Goal: Check status: Check status

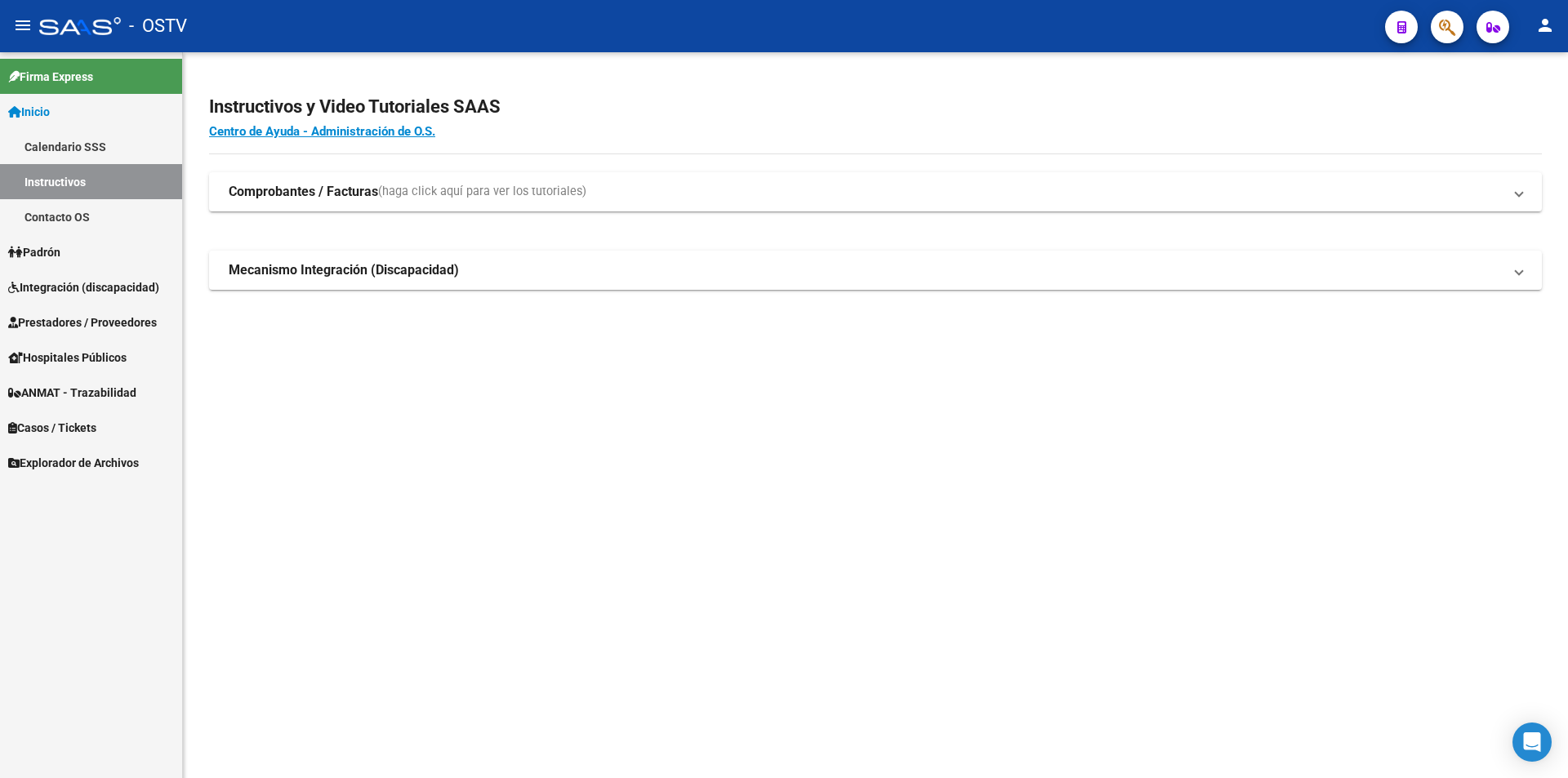
click at [129, 118] on link "Inicio" at bounding box center [90, 111] width 182 height 35
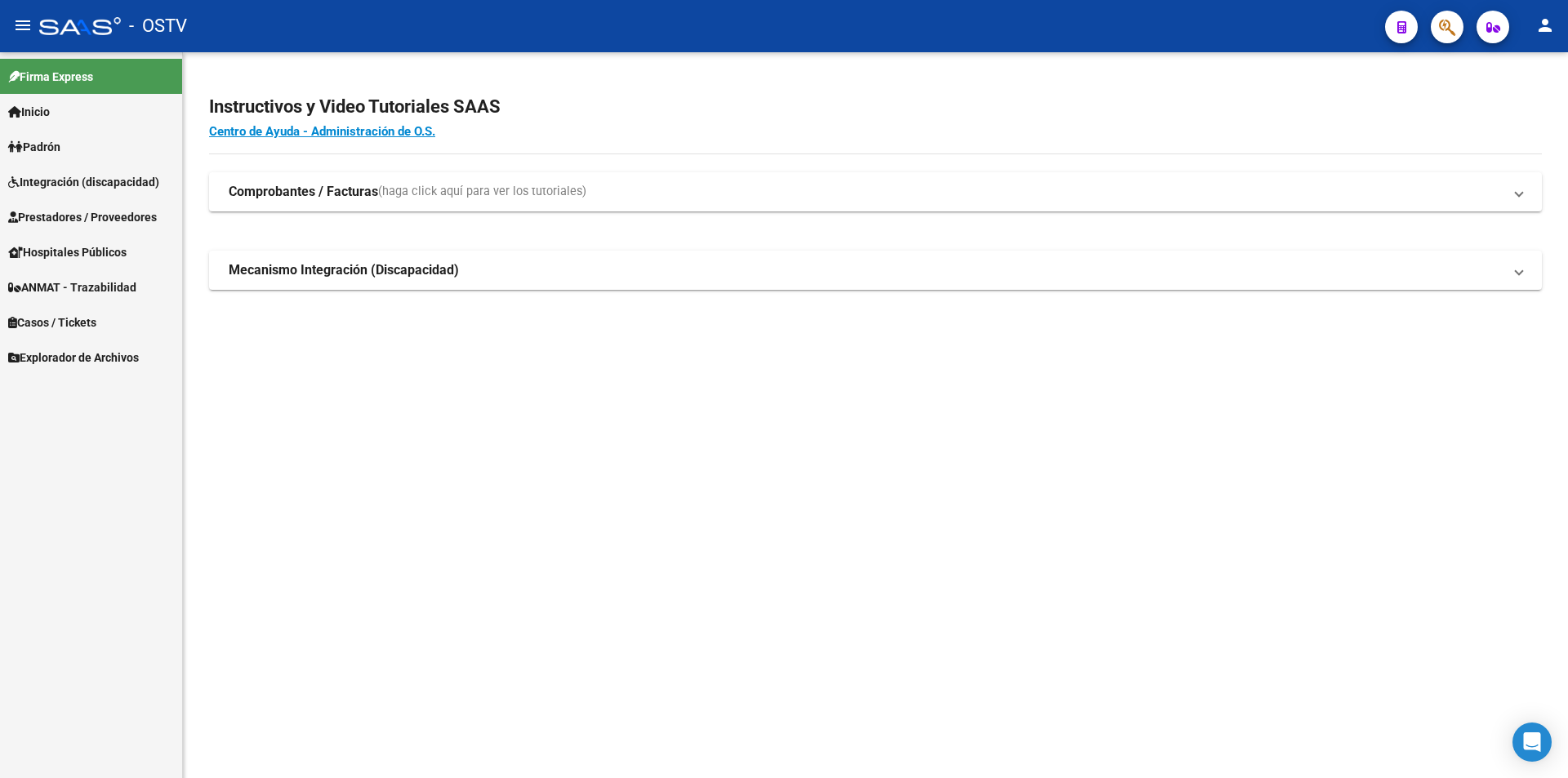
click at [121, 136] on link "Padrón" at bounding box center [90, 146] width 182 height 35
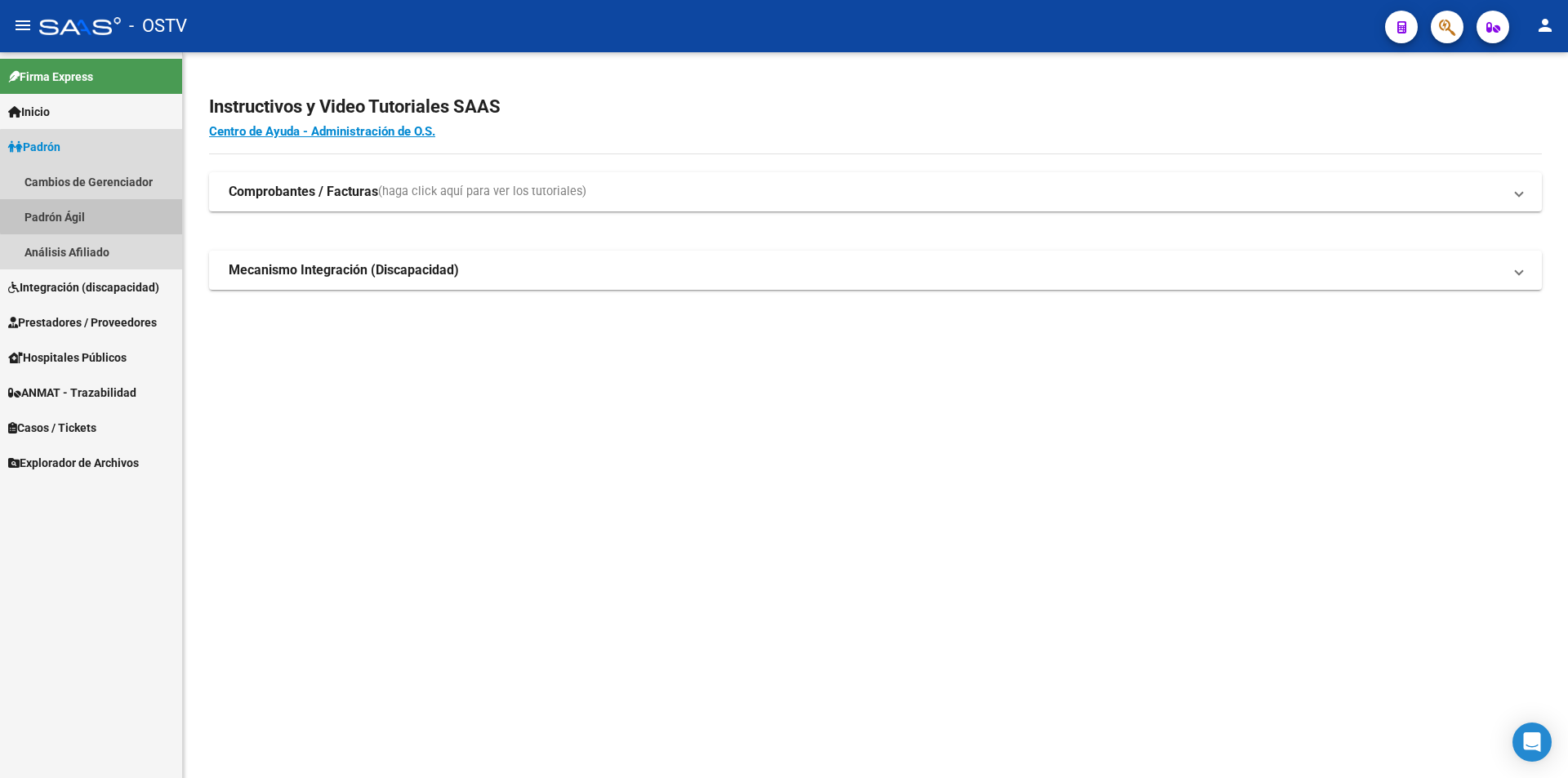
click at [122, 205] on link "Padrón Ágil" at bounding box center [90, 216] width 182 height 35
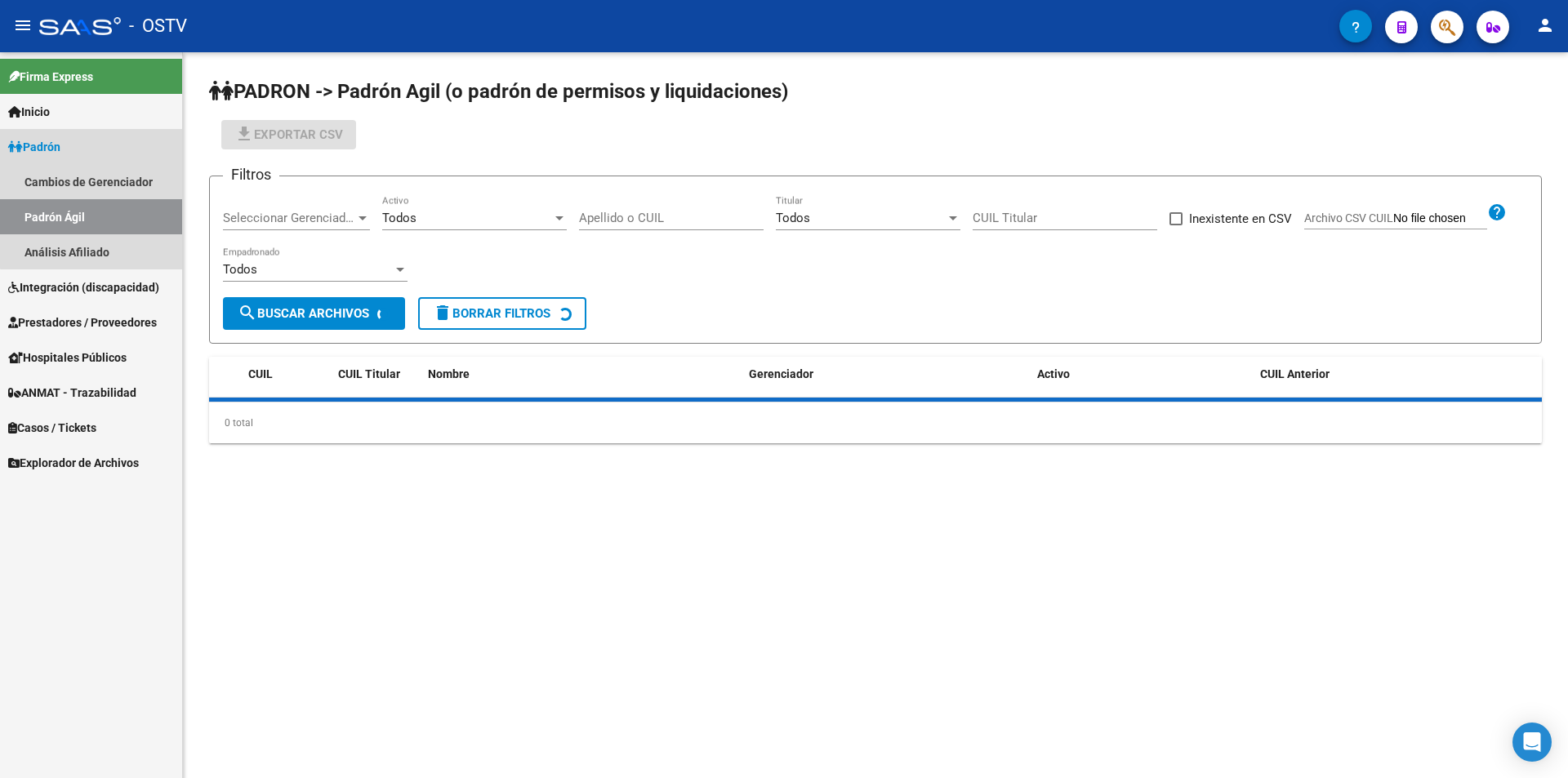
click at [124, 149] on link "Padrón" at bounding box center [90, 146] width 182 height 35
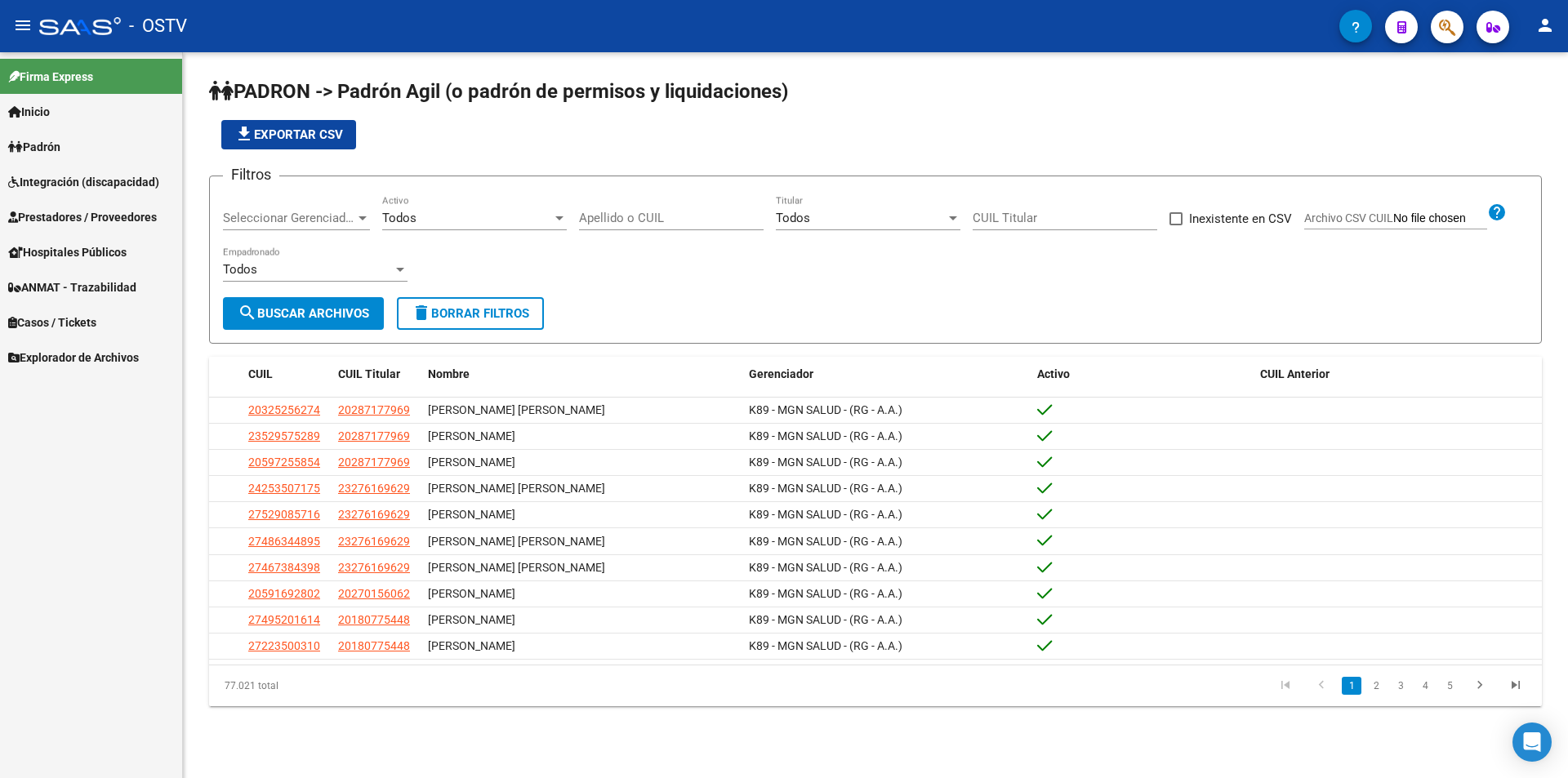
click at [264, 201] on div "Seleccionar Gerenciador Seleccionar Gerenciador" at bounding box center [296, 213] width 147 height 35
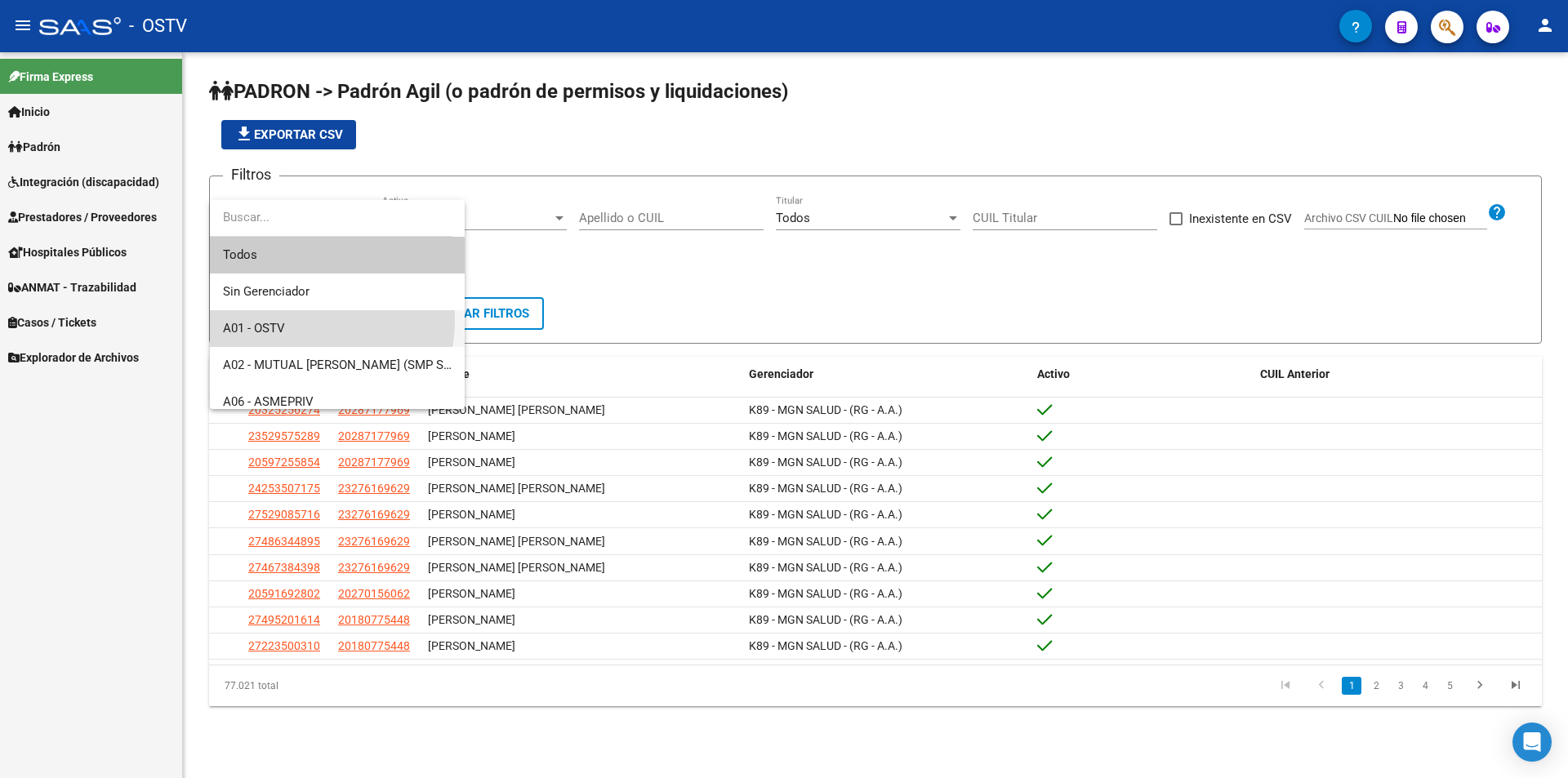
drag, startPoint x: 266, startPoint y: 318, endPoint x: 376, endPoint y: 252, distance: 128.3
click at [266, 318] on span "A01 - OSTV" at bounding box center [337, 328] width 228 height 37
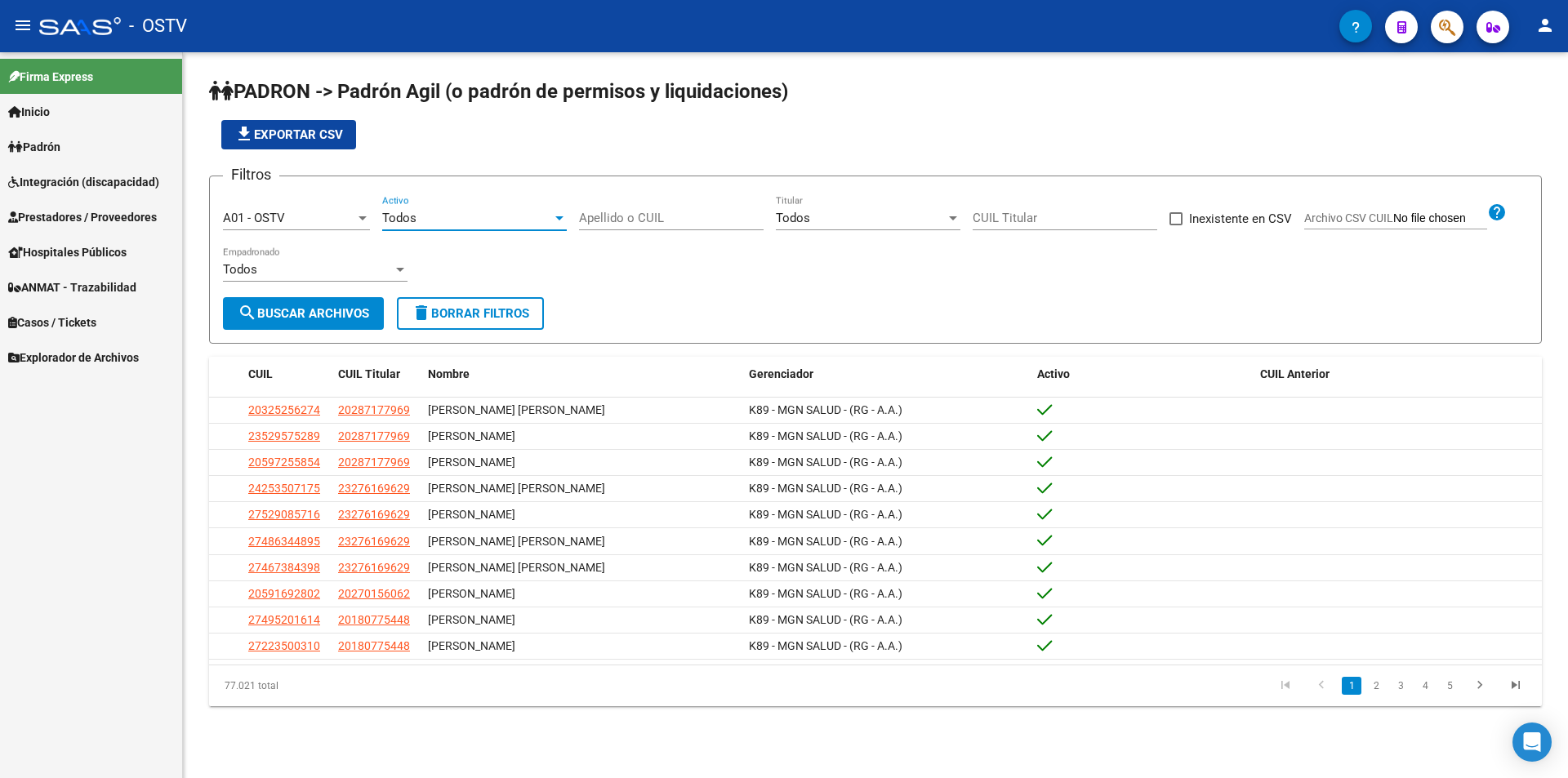
click at [429, 213] on div "Todos" at bounding box center [467, 218] width 170 height 15
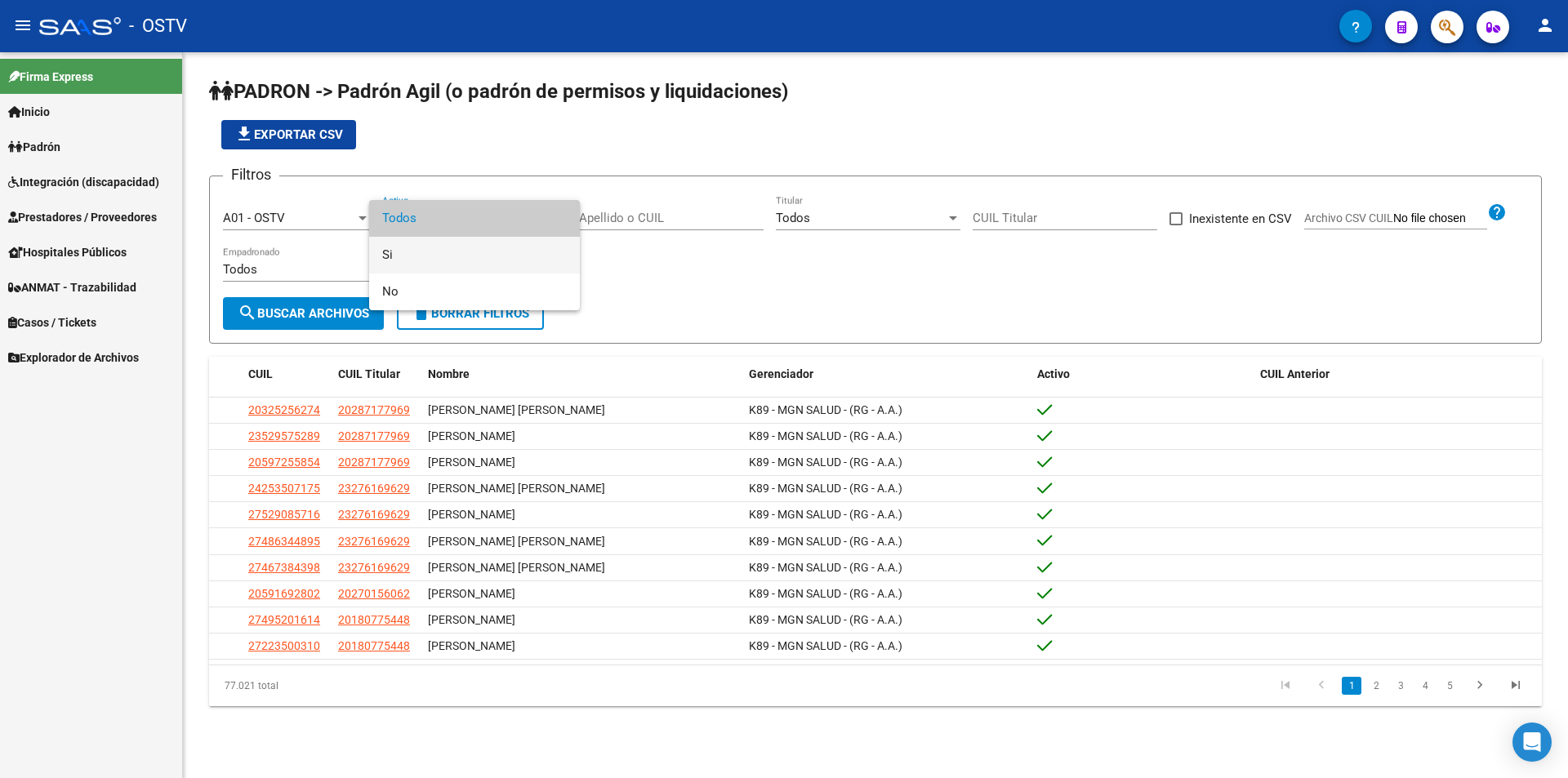
click at [417, 264] on span "Si" at bounding box center [475, 255] width 184 height 37
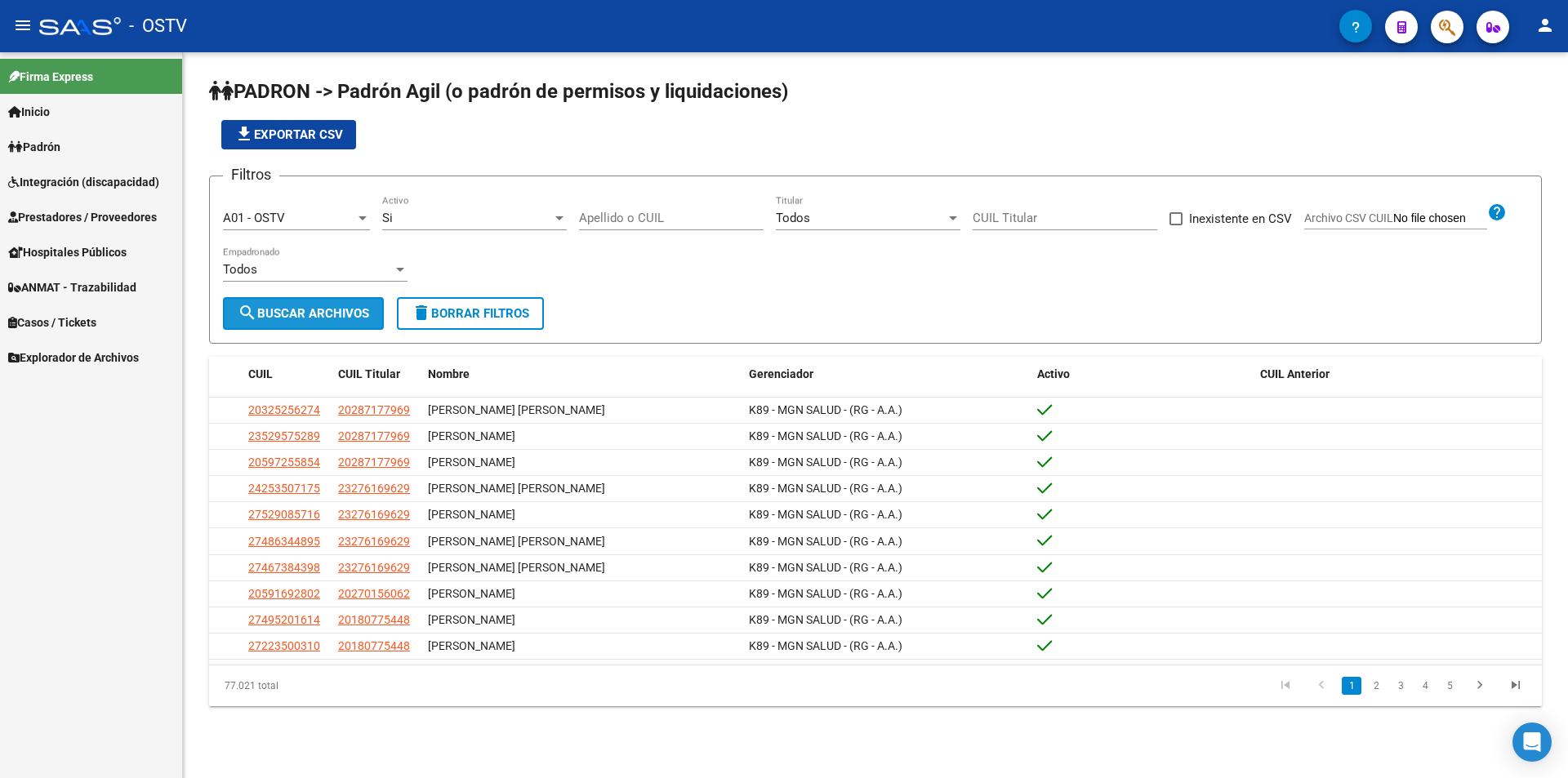
click at [334, 328] on button "search Buscar Archivos" at bounding box center [303, 314] width 161 height 33
